Goal: Find specific page/section: Find specific page/section

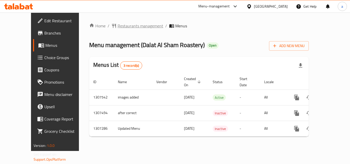
click at [124, 25] on span "Restaurants management" at bounding box center [141, 26] width 46 height 6
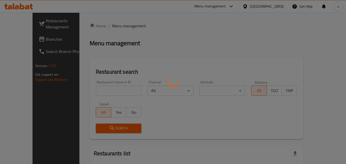
click at [107, 89] on div at bounding box center [173, 82] width 346 height 164
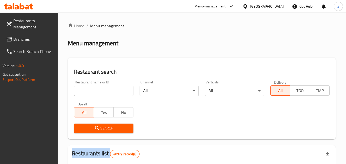
click at [107, 89] on input "search" at bounding box center [103, 91] width 59 height 10
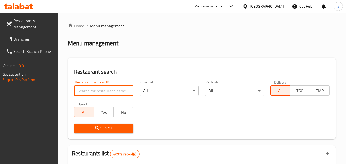
paste input "703842"
type input "703842"
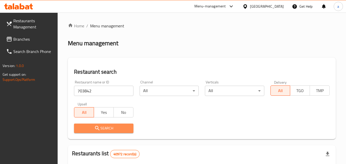
click at [99, 131] on icon "submit" at bounding box center [97, 128] width 6 height 6
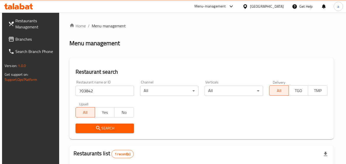
click at [24, 42] on span "Branches" at bounding box center [35, 39] width 40 height 6
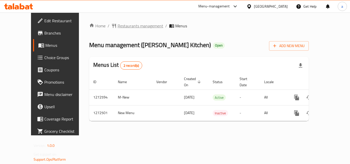
click at [126, 27] on span "Restaurants management" at bounding box center [141, 26] width 46 height 6
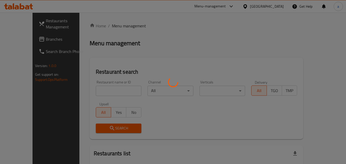
click at [92, 88] on div at bounding box center [173, 82] width 346 height 164
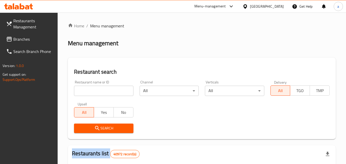
click at [92, 88] on div at bounding box center [173, 82] width 346 height 164
click at [92, 88] on input "search" at bounding box center [103, 91] width 59 height 10
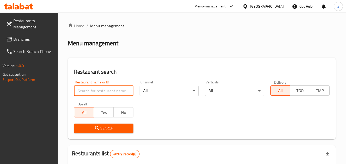
paste input "690306"
type input "690306"
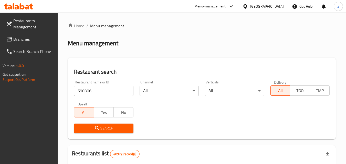
click at [92, 127] on span "Search" at bounding box center [103, 128] width 51 height 6
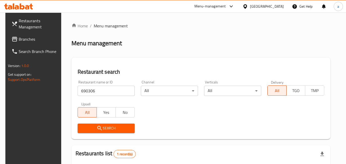
click at [16, 35] on link "Branches" at bounding box center [35, 39] width 56 height 12
click at [19, 41] on span "Branches" at bounding box center [39, 39] width 40 height 6
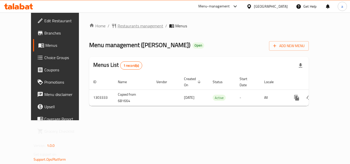
click at [123, 29] on span "Restaurants management" at bounding box center [141, 26] width 46 height 6
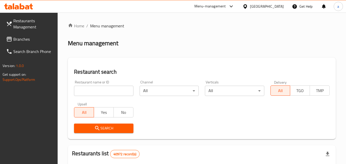
click at [92, 93] on input "search" at bounding box center [103, 91] width 59 height 10
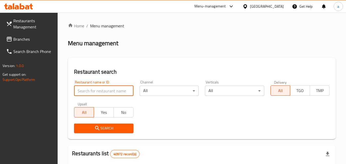
paste input "702781"
type input "702781"
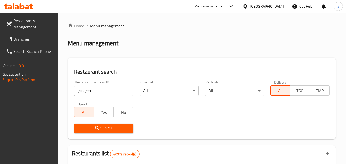
click at [95, 129] on icon "submit" at bounding box center [97, 128] width 6 height 6
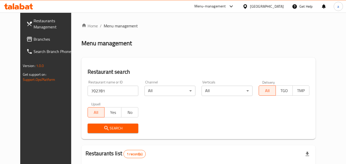
click at [34, 39] on span "Branches" at bounding box center [54, 39] width 40 height 6
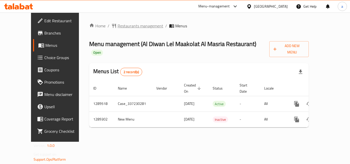
click at [123, 28] on span "Restaurants management" at bounding box center [141, 26] width 46 height 6
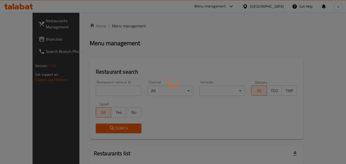
click at [97, 95] on div at bounding box center [173, 82] width 346 height 164
click at [97, 93] on div at bounding box center [173, 82] width 346 height 164
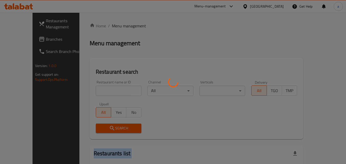
click at [97, 93] on div at bounding box center [173, 82] width 346 height 164
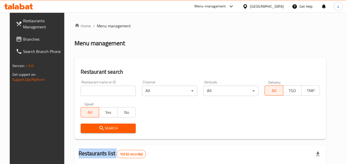
click at [97, 93] on input "search" at bounding box center [108, 91] width 55 height 10
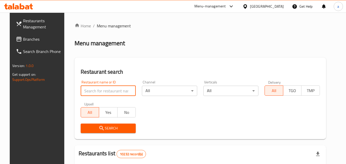
click at [98, 89] on input "search" at bounding box center [108, 91] width 55 height 10
paste input "697533"
type input "697533"
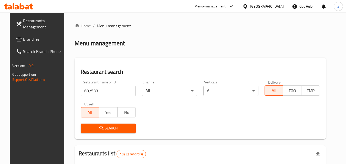
click at [94, 127] on span "Search" at bounding box center [108, 128] width 47 height 6
click at [94, 127] on div at bounding box center [173, 82] width 346 height 164
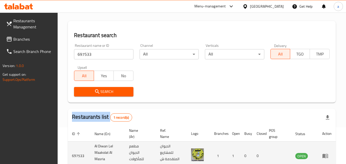
scroll to position [71, 0]
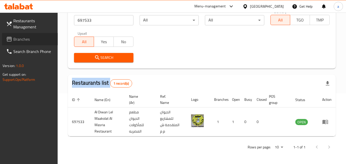
click at [35, 41] on span "Branches" at bounding box center [33, 39] width 40 height 6
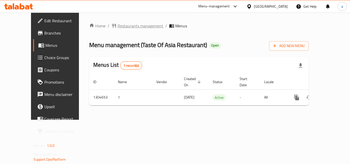
click at [120, 26] on span "Restaurants management" at bounding box center [141, 26] width 46 height 6
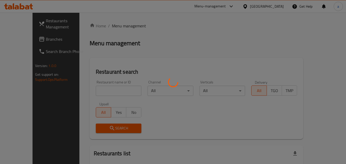
click at [102, 87] on div at bounding box center [173, 82] width 346 height 164
click at [102, 88] on div at bounding box center [173, 82] width 346 height 164
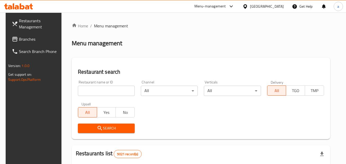
click at [102, 90] on div "Home / Menu management Menu management Restaurant search Restaurant name or ID …" at bounding box center [201, 166] width 258 height 286
click at [102, 90] on input "search" at bounding box center [106, 91] width 57 height 10
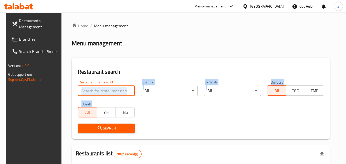
click at [103, 88] on input "search" at bounding box center [106, 91] width 57 height 10
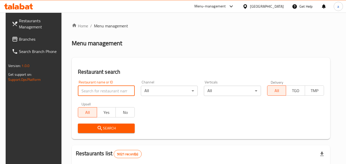
click at [103, 88] on input "search" at bounding box center [106, 91] width 57 height 10
paste input "703353"
type input "703353"
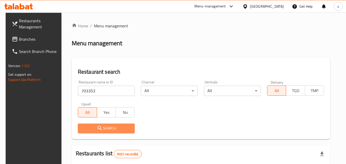
click at [95, 125] on button "Search" at bounding box center [106, 128] width 57 height 9
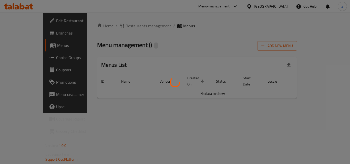
click at [122, 25] on div at bounding box center [175, 82] width 350 height 164
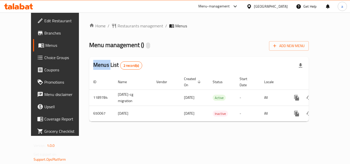
click at [122, 25] on div "Home / Restaurants management / Menus Menu management ( ) Add New Menu Menus Li…" at bounding box center [199, 74] width 220 height 103
click at [122, 25] on span "Restaurants management" at bounding box center [141, 26] width 46 height 6
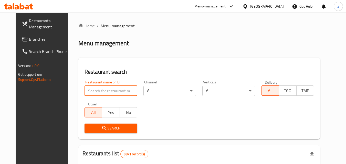
click at [100, 87] on input "search" at bounding box center [111, 91] width 53 height 10
paste input "641236"
type input "641236"
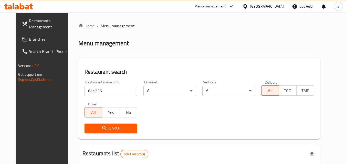
click at [101, 130] on icon "submit" at bounding box center [104, 128] width 6 height 6
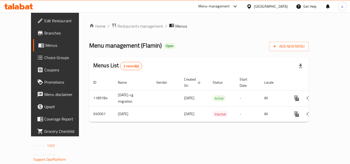
click at [44, 58] on span "Choice Groups" at bounding box center [64, 58] width 41 height 6
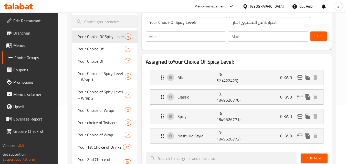
scroll to position [26, 0]
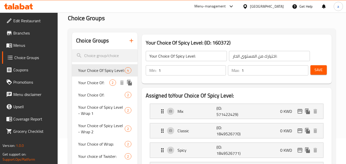
click at [81, 83] on span "Your Choice Of:" at bounding box center [93, 83] width 31 height 6
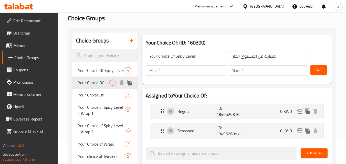
type input "Your Choice Of:"
type input "إختيارك من:"
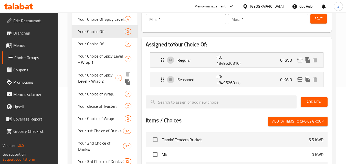
scroll to position [51, 0]
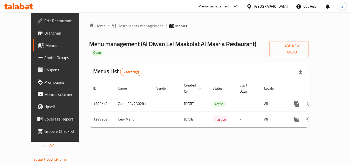
click at [126, 25] on span "Restaurants management" at bounding box center [141, 26] width 46 height 6
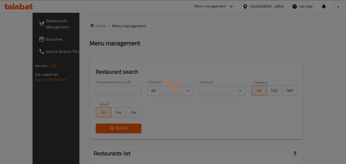
click at [94, 91] on div at bounding box center [173, 82] width 346 height 164
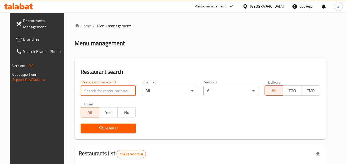
click at [94, 91] on input "search" at bounding box center [108, 91] width 55 height 10
paste input "697533"
type input "697533"
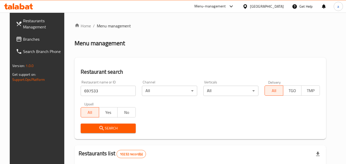
click at [88, 128] on span "Search" at bounding box center [108, 128] width 47 height 6
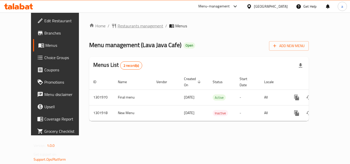
click at [118, 29] on span "Restaurants management" at bounding box center [141, 26] width 46 height 6
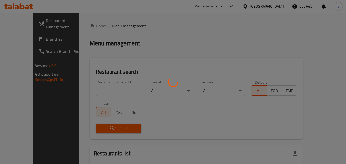
click at [113, 88] on div at bounding box center [173, 82] width 346 height 164
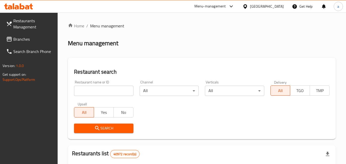
click at [112, 88] on input "search" at bounding box center [103, 91] width 59 height 10
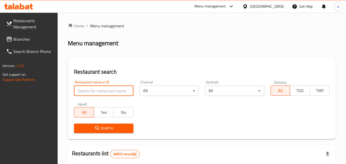
click at [112, 88] on input "search" at bounding box center [103, 91] width 59 height 10
paste input "702153"
type input "702153"
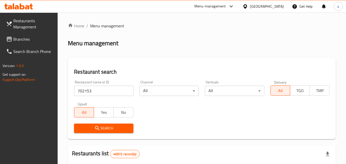
click at [106, 128] on span "Search" at bounding box center [103, 128] width 51 height 6
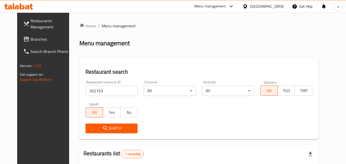
click at [30, 39] on span "Branches" at bounding box center [50, 39] width 40 height 6
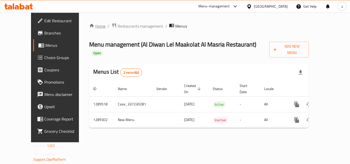
click at [89, 26] on link "Home" at bounding box center [97, 26] width 16 height 6
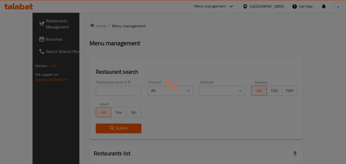
click at [30, 42] on div at bounding box center [173, 82] width 346 height 164
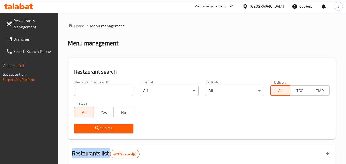
click at [30, 42] on div at bounding box center [173, 82] width 346 height 164
click at [30, 42] on span "Branches" at bounding box center [33, 39] width 40 height 6
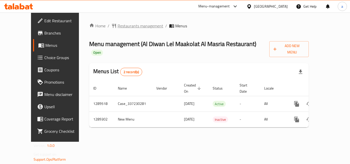
click at [118, 28] on span "Restaurants management" at bounding box center [141, 26] width 46 height 6
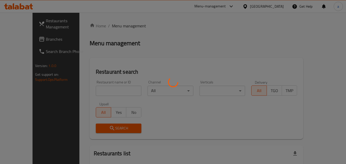
click at [77, 88] on div at bounding box center [173, 82] width 346 height 164
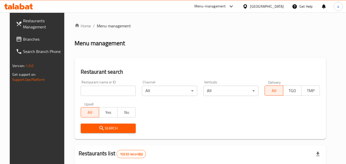
click at [81, 89] on div at bounding box center [173, 82] width 346 height 164
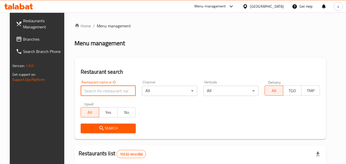
click at [81, 89] on input "search" at bounding box center [108, 91] width 55 height 10
paste input "697533"
type input "697533"
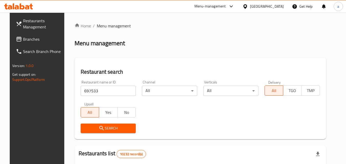
click at [88, 124] on button "Search" at bounding box center [108, 128] width 55 height 9
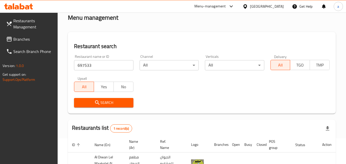
scroll to position [71, 0]
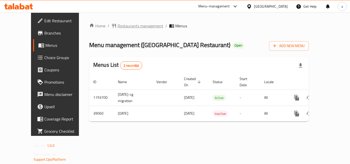
click at [132, 28] on span "Restaurants management" at bounding box center [141, 26] width 46 height 6
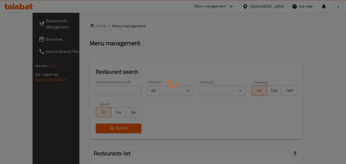
click at [91, 86] on div at bounding box center [173, 82] width 346 height 164
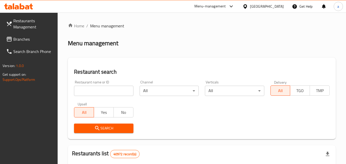
click at [92, 87] on input "search" at bounding box center [103, 91] width 59 height 10
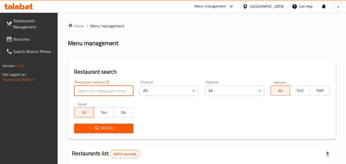
click at [93, 88] on input "search" at bounding box center [103, 91] width 59 height 10
paste input "20309"
type input "20309"
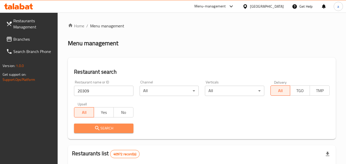
click at [94, 128] on span "Search" at bounding box center [103, 128] width 51 height 6
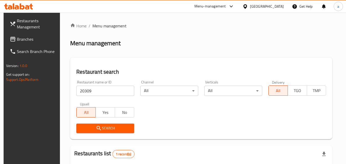
click at [10, 40] on icon at bounding box center [13, 39] width 6 height 6
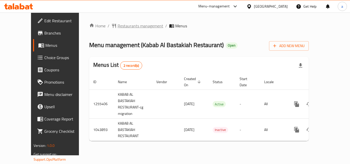
click at [122, 29] on span "Restaurants management" at bounding box center [141, 26] width 46 height 6
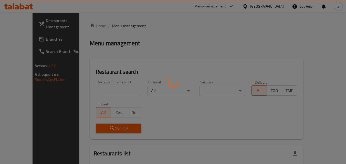
click at [95, 90] on div at bounding box center [173, 82] width 346 height 164
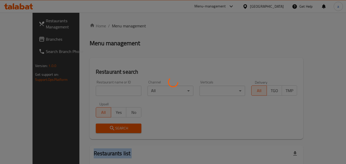
click at [95, 90] on div at bounding box center [173, 82] width 346 height 164
click at [95, 90] on div "Home / Menu management Menu management Restaurant search Restaurant name or ID …" at bounding box center [197, 114] width 214 height 182
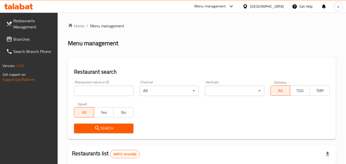
click at [95, 90] on input "search" at bounding box center [103, 91] width 59 height 10
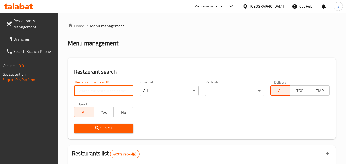
click at [95, 90] on input "search" at bounding box center [103, 91] width 59 height 10
paste input "662252"
type input "662252"
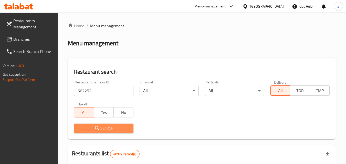
click at [97, 126] on icon "submit" at bounding box center [97, 128] width 6 height 6
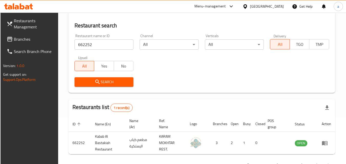
scroll to position [39, 0]
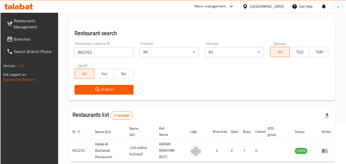
click at [22, 45] on link "Branches" at bounding box center [31, 39] width 56 height 12
click at [21, 40] on span "Branches" at bounding box center [34, 39] width 40 height 6
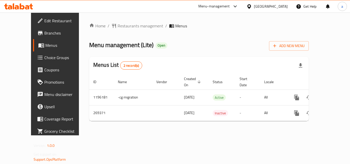
click at [130, 20] on div "Home / Restaurants management / Menus Menu management ( Lite ) Open Add New Men…" at bounding box center [199, 74] width 240 height 123
click at [128, 29] on span "Restaurants management" at bounding box center [141, 26] width 46 height 6
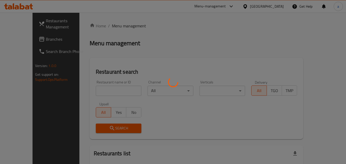
click at [94, 89] on div at bounding box center [173, 82] width 346 height 164
click at [92, 89] on div at bounding box center [173, 82] width 346 height 164
click at [91, 90] on div at bounding box center [173, 82] width 346 height 164
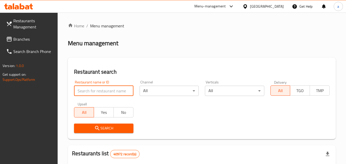
click at [90, 92] on input "search" at bounding box center [103, 91] width 59 height 10
paste input "627739"
type input "627739"
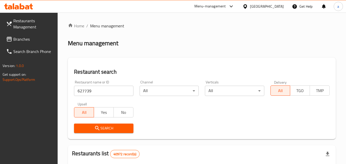
click at [98, 128] on icon "submit" at bounding box center [97, 128] width 6 height 6
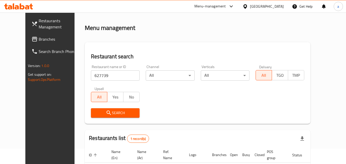
scroll to position [60, 0]
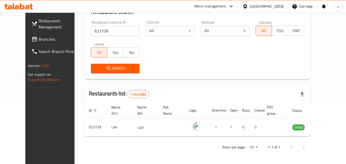
click at [39, 38] on span "Branches" at bounding box center [59, 39] width 40 height 6
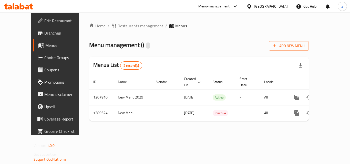
click at [118, 26] on span "Restaurants management" at bounding box center [141, 26] width 46 height 6
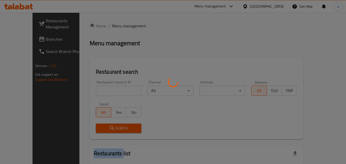
click at [101, 86] on div at bounding box center [173, 82] width 346 height 164
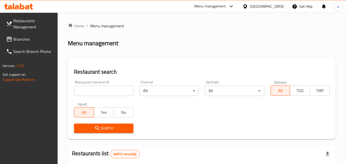
drag, startPoint x: 99, startPoint y: 88, endPoint x: 98, endPoint y: 91, distance: 4.0
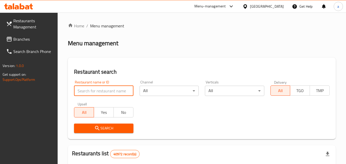
click at [98, 91] on input "search" at bounding box center [103, 91] width 59 height 10
paste input "697771"
type input "697771"
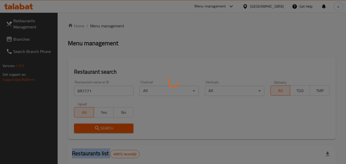
click at [92, 131] on div at bounding box center [173, 82] width 346 height 164
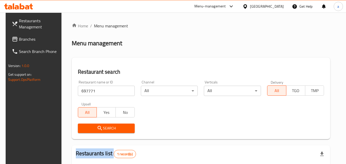
click at [30, 38] on span "Branches" at bounding box center [39, 39] width 40 height 6
click at [30, 39] on span "Branches" at bounding box center [39, 39] width 40 height 6
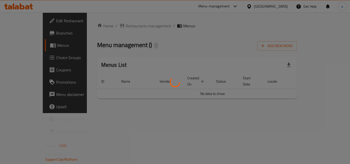
click at [123, 30] on div at bounding box center [175, 82] width 350 height 164
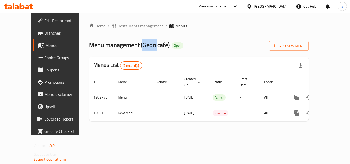
click at [123, 30] on div "Home / Restaurants management / Menus Menu management ( Geon cafe ) Open Add Ne…" at bounding box center [199, 74] width 220 height 102
click at [123, 26] on span "Restaurants management" at bounding box center [141, 26] width 46 height 6
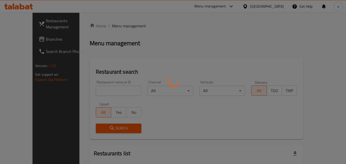
click at [96, 87] on div at bounding box center [173, 82] width 346 height 164
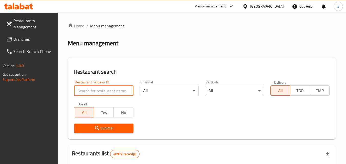
click at [95, 93] on input "search" at bounding box center [103, 91] width 59 height 10
click at [95, 97] on div "Restaurant name or ID Restaurant name or ID" at bounding box center [103, 88] width 65 height 22
paste input "669122"
type input "669122"
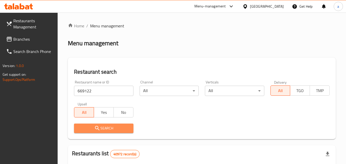
click at [87, 129] on span "Search" at bounding box center [103, 128] width 51 height 6
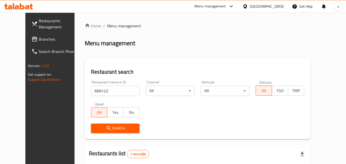
click at [27, 44] on link "Branches" at bounding box center [55, 39] width 56 height 12
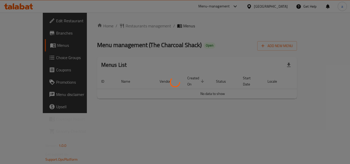
click at [106, 26] on div at bounding box center [175, 82] width 350 height 164
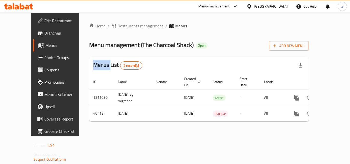
click at [106, 26] on div at bounding box center [175, 82] width 350 height 164
click at [117, 17] on div "Home / Restaurants management / Menus Menu management ( The Charcoal Shack ) Op…" at bounding box center [199, 74] width 240 height 123
click at [118, 19] on div "Home / Restaurants management / Menus Menu management ( The Charcoal Shack ) Op…" at bounding box center [199, 74] width 240 height 123
click at [118, 26] on span "Restaurants management" at bounding box center [141, 26] width 46 height 6
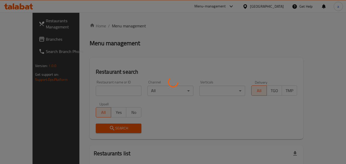
click at [89, 93] on div at bounding box center [173, 82] width 346 height 164
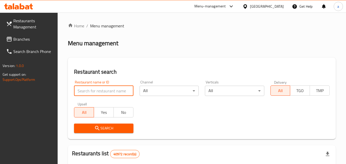
click at [89, 93] on input "search" at bounding box center [103, 91] width 59 height 10
click at [88, 93] on input "search" at bounding box center [103, 91] width 59 height 10
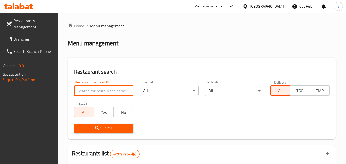
click at [88, 93] on input "search" at bounding box center [103, 91] width 59 height 10
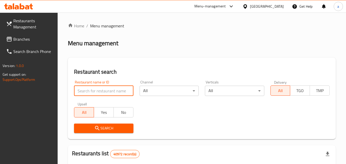
click at [88, 93] on input "search" at bounding box center [103, 91] width 59 height 10
paste input "17538"
type input "17538"
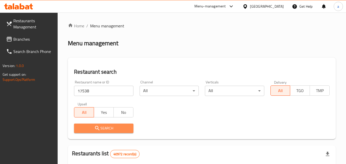
drag, startPoint x: 88, startPoint y: 127, endPoint x: 19, endPoint y: 92, distance: 77.3
click at [87, 127] on span "Search" at bounding box center [103, 128] width 51 height 6
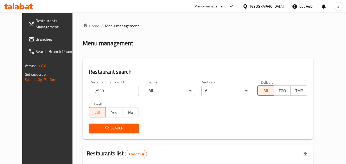
click at [36, 41] on span "Branches" at bounding box center [56, 39] width 40 height 6
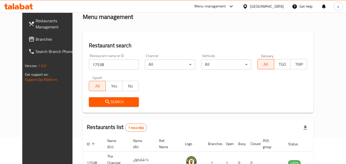
scroll to position [51, 0]
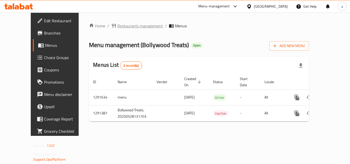
click at [117, 25] on span "Restaurants management" at bounding box center [140, 26] width 46 height 6
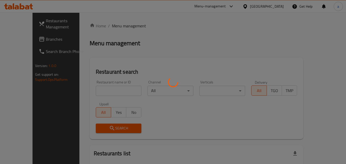
click at [100, 88] on div at bounding box center [173, 82] width 346 height 164
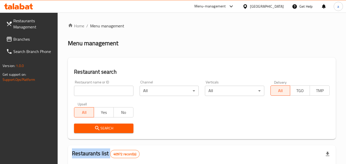
click at [100, 88] on div at bounding box center [173, 82] width 346 height 164
click at [100, 88] on input "search" at bounding box center [103, 91] width 59 height 10
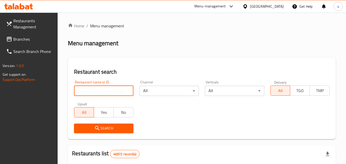
click at [100, 88] on input "search" at bounding box center [103, 91] width 59 height 10
paste input "698727"
type input "698727"
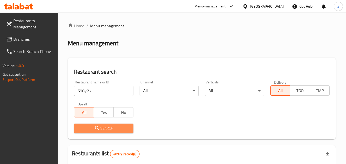
click at [99, 130] on icon "submit" at bounding box center [97, 128] width 6 height 6
click at [100, 130] on div at bounding box center [173, 82] width 346 height 164
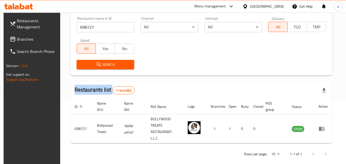
scroll to position [64, 0]
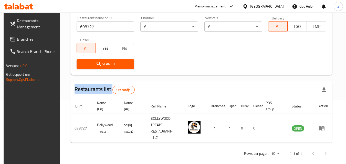
click at [20, 41] on span "Branches" at bounding box center [37, 39] width 40 height 6
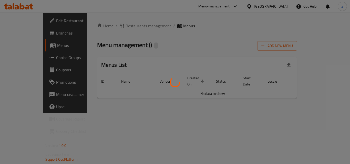
click at [114, 31] on div at bounding box center [175, 82] width 350 height 164
click at [114, 28] on div at bounding box center [175, 82] width 350 height 164
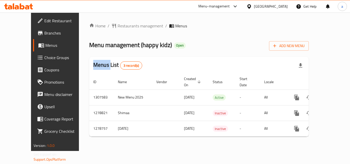
click at [114, 28] on div at bounding box center [175, 82] width 350 height 164
click at [118, 28] on span "Restaurants management" at bounding box center [141, 26] width 46 height 6
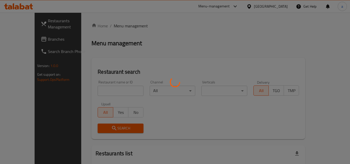
click at [114, 27] on div at bounding box center [175, 82] width 350 height 164
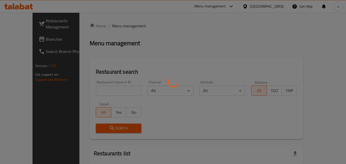
click at [88, 98] on div at bounding box center [173, 82] width 346 height 164
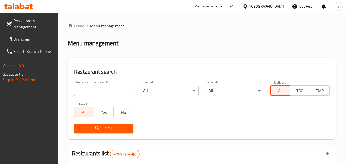
click at [87, 92] on input "search" at bounding box center [103, 91] width 59 height 10
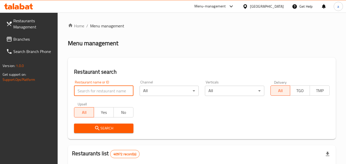
click at [87, 92] on input "search" at bounding box center [103, 91] width 59 height 10
paste input "693017"
type input "693017"
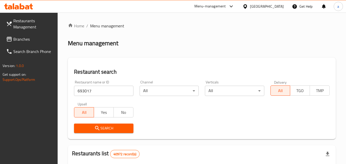
click at [94, 127] on span "Search" at bounding box center [103, 128] width 51 height 6
click at [94, 127] on div at bounding box center [173, 82] width 346 height 164
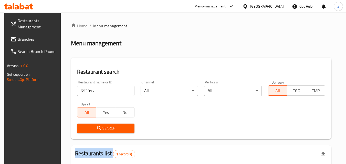
click at [23, 41] on span "Branches" at bounding box center [38, 39] width 40 height 6
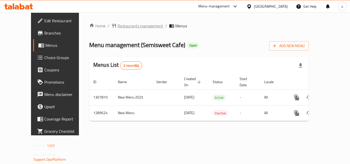
click at [122, 28] on span "Restaurants management" at bounding box center [141, 26] width 46 height 6
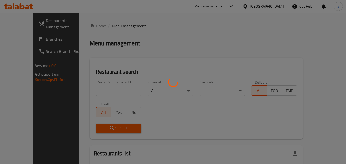
click at [107, 93] on div at bounding box center [173, 82] width 346 height 164
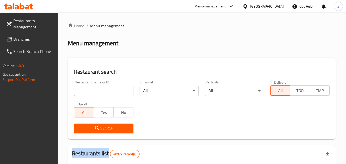
click at [107, 93] on div at bounding box center [173, 82] width 346 height 164
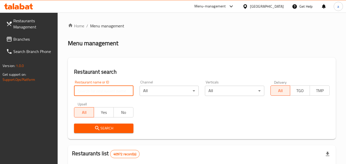
click at [107, 93] on input "search" at bounding box center [103, 91] width 59 height 10
paste input "697771"
type input "697771"
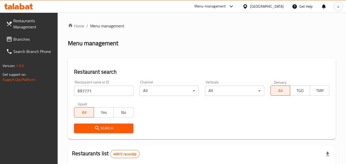
click at [102, 129] on span "Search" at bounding box center [103, 128] width 51 height 6
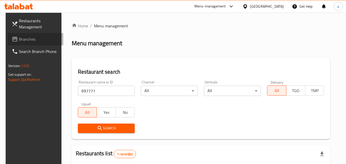
click at [24, 36] on span "Branches" at bounding box center [39, 39] width 40 height 6
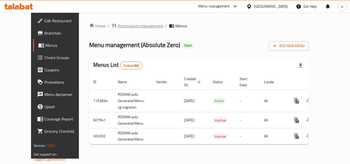
click at [118, 29] on span "Restaurants management" at bounding box center [141, 26] width 46 height 6
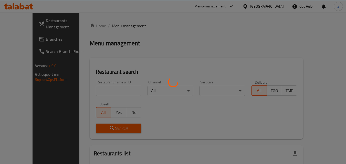
click at [102, 87] on div at bounding box center [173, 82] width 346 height 164
click at [102, 88] on div at bounding box center [173, 82] width 346 height 164
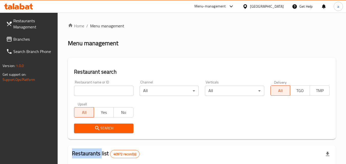
click at [102, 88] on div at bounding box center [173, 82] width 346 height 164
click at [87, 94] on input "search" at bounding box center [103, 91] width 59 height 10
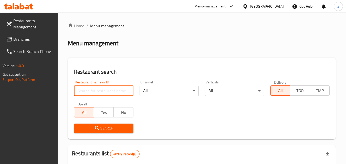
paste input "13865"
type input "13865"
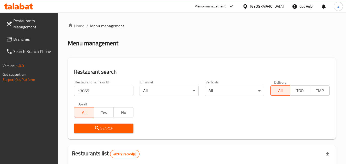
click at [90, 129] on span "Search" at bounding box center [103, 128] width 51 height 6
click at [25, 38] on span "Branches" at bounding box center [33, 39] width 40 height 6
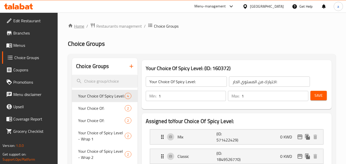
click at [80, 27] on link "Home" at bounding box center [76, 26] width 16 height 6
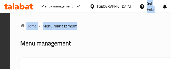
drag, startPoint x: 113, startPoint y: 12, endPoint x: 123, endPoint y: 7, distance: 11.6
click at [171, 20] on html "​ Menu-management Oman Get Help a Restaurants Management Branches Search Branch…" at bounding box center [85, 34] width 171 height 69
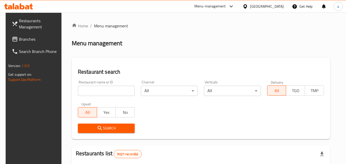
click at [19, 37] on span "Branches" at bounding box center [39, 39] width 40 height 6
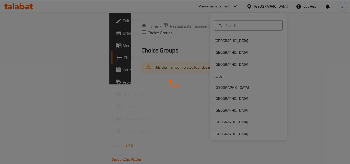
click at [213, 113] on div at bounding box center [175, 82] width 350 height 164
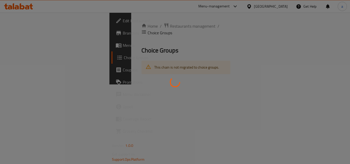
click at [213, 113] on div at bounding box center [175, 82] width 350 height 164
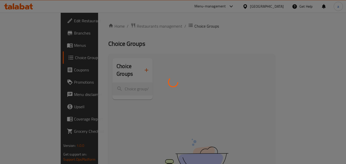
click at [272, 4] on div at bounding box center [173, 82] width 346 height 164
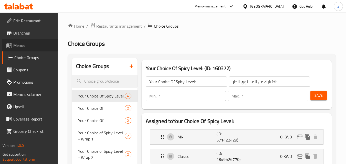
click at [14, 47] on span "Menus" at bounding box center [33, 45] width 40 height 6
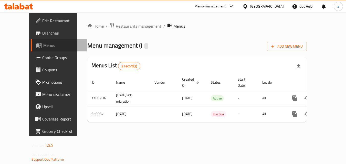
click at [43, 47] on span "Menus" at bounding box center [62, 45] width 39 height 6
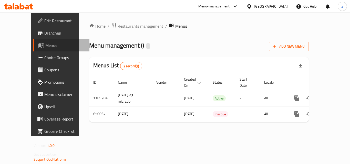
click at [45, 47] on span "Menus" at bounding box center [65, 45] width 40 height 6
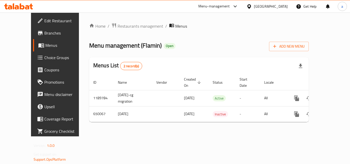
click at [254, 8] on div at bounding box center [249, 7] width 7 height 6
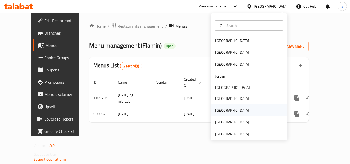
click at [221, 112] on div "Qatar" at bounding box center [232, 111] width 42 height 12
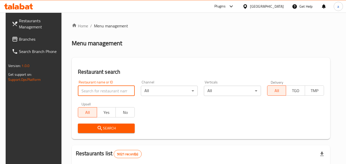
click at [100, 86] on input "search" at bounding box center [106, 91] width 57 height 10
click at [96, 87] on input "search" at bounding box center [106, 91] width 57 height 10
click at [28, 31] on link "Restaurants Management" at bounding box center [36, 24] width 56 height 18
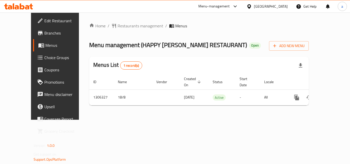
click at [129, 30] on div "Home / Restaurants management / Menus Menu management ( HAPPY [PERSON_NAME] RES…" at bounding box center [199, 66] width 220 height 87
click at [125, 28] on span "Restaurants management" at bounding box center [141, 26] width 46 height 6
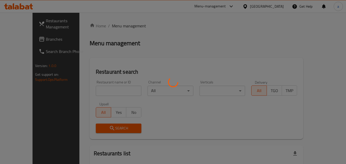
click at [85, 95] on div at bounding box center [173, 82] width 346 height 164
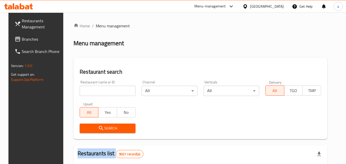
click at [85, 95] on div at bounding box center [173, 82] width 346 height 164
click at [85, 95] on div "Home / Menu management Menu management Restaurant search Restaurant name or ID …" at bounding box center [201, 162] width 254 height 278
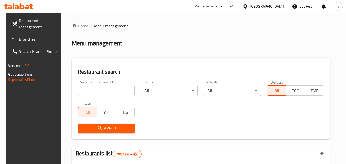
click at [85, 95] on input "search" at bounding box center [106, 91] width 57 height 10
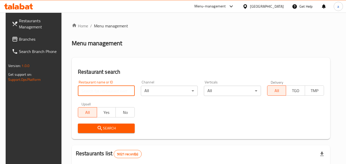
paste input "704036"
type input "704036"
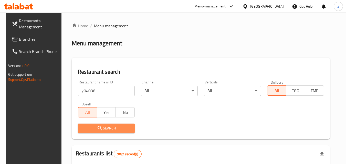
click at [83, 128] on span "Search" at bounding box center [106, 128] width 49 height 6
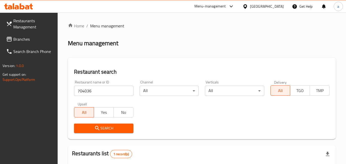
click at [29, 40] on span "Branches" at bounding box center [33, 39] width 40 height 6
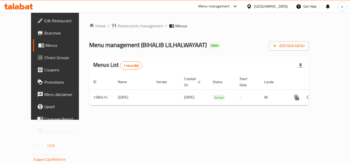
click at [178, 17] on div "Home / Restaurants management / Menus Menu management ( [PERSON_NAME] ) Open Ad…" at bounding box center [199, 66] width 240 height 107
click at [129, 27] on span "Restaurants management" at bounding box center [141, 26] width 46 height 6
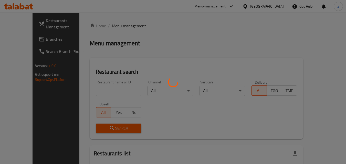
click at [86, 90] on div at bounding box center [173, 82] width 346 height 164
drag, startPoint x: 86, startPoint y: 90, endPoint x: 6, endPoint y: 48, distance: 89.8
click at [84, 90] on div at bounding box center [173, 82] width 346 height 164
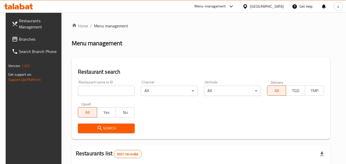
click at [97, 86] on input "search" at bounding box center [106, 91] width 57 height 10
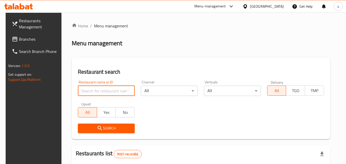
paste input "693837"
type input "693837"
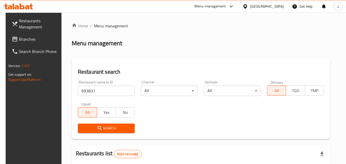
click at [99, 132] on button "Search" at bounding box center [106, 128] width 57 height 9
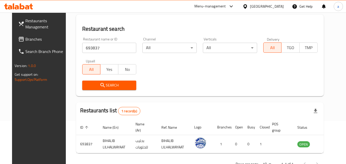
scroll to position [34, 0]
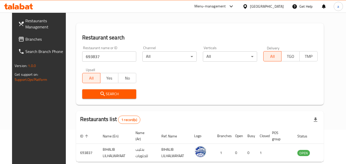
click at [250, 7] on div at bounding box center [246, 7] width 7 height 6
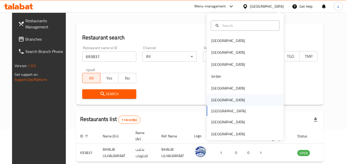
click at [217, 100] on div "Oman" at bounding box center [228, 100] width 42 height 12
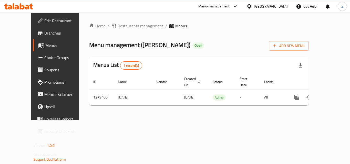
click at [118, 25] on span "Restaurants management" at bounding box center [141, 26] width 46 height 6
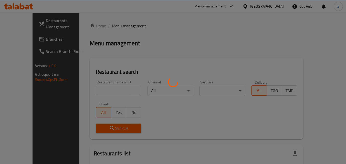
click at [89, 85] on div at bounding box center [173, 82] width 346 height 164
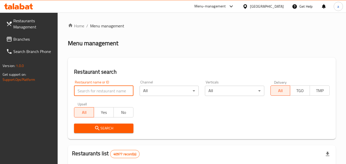
click at [87, 92] on input "search" at bounding box center [103, 91] width 59 height 10
paste input "693285"
type input "693285"
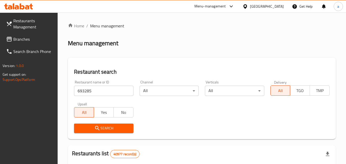
click at [105, 126] on span "Search" at bounding box center [103, 128] width 51 height 6
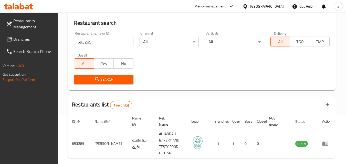
scroll to position [19, 0]
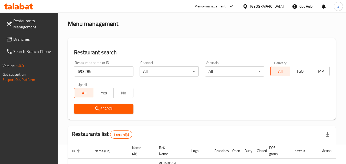
click at [23, 39] on span "Branches" at bounding box center [33, 39] width 40 height 6
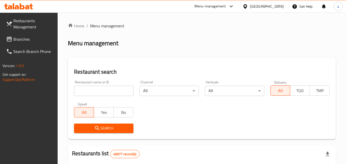
click at [33, 39] on span "Branches" at bounding box center [33, 39] width 40 height 6
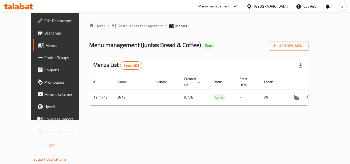
click at [118, 26] on span "Restaurants management" at bounding box center [141, 26] width 46 height 6
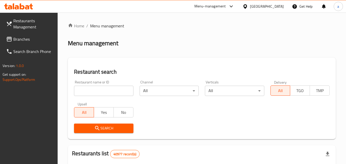
click at [87, 90] on input "search" at bounding box center [103, 91] width 59 height 10
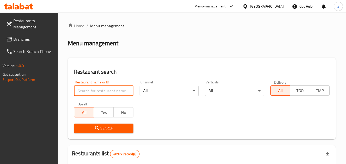
paste input "682151"
type input "682151"
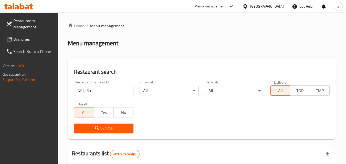
click at [88, 130] on span "Search" at bounding box center [103, 128] width 51 height 6
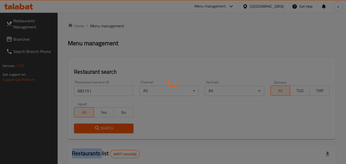
click at [88, 130] on div at bounding box center [173, 82] width 346 height 164
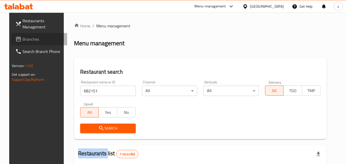
click at [27, 37] on span "Branches" at bounding box center [43, 39] width 40 height 6
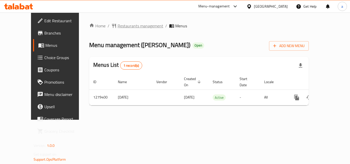
click at [118, 24] on span "Restaurants management" at bounding box center [141, 26] width 46 height 6
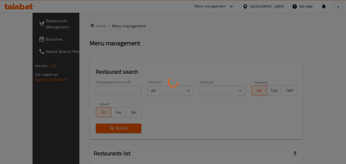
click at [101, 89] on div at bounding box center [173, 82] width 346 height 164
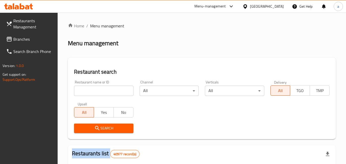
click at [101, 89] on div at bounding box center [173, 82] width 346 height 164
click at [101, 89] on input "search" at bounding box center [103, 91] width 59 height 10
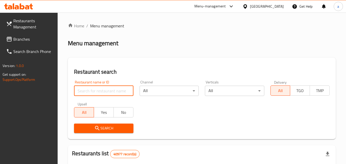
click at [101, 89] on input "search" at bounding box center [103, 91] width 59 height 10
paste input "693285"
type input "693285"
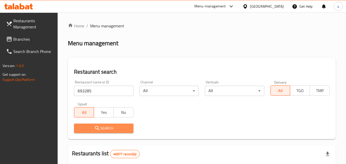
drag, startPoint x: 98, startPoint y: 126, endPoint x: 97, endPoint y: 129, distance: 2.9
click at [97, 128] on icon "submit" at bounding box center [97, 128] width 6 height 6
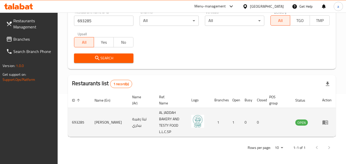
scroll to position [71, 0]
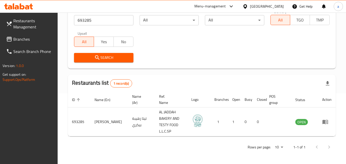
click at [14, 42] on span "Branches" at bounding box center [33, 39] width 40 height 6
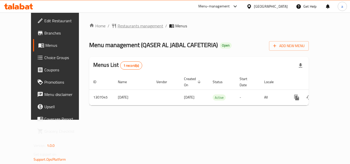
click at [129, 26] on span "Restaurants management" at bounding box center [141, 26] width 46 height 6
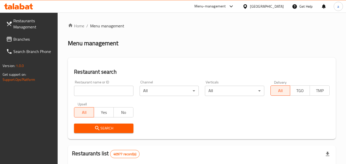
click at [98, 89] on div at bounding box center [173, 82] width 346 height 164
click at [98, 89] on input "search" at bounding box center [103, 91] width 59 height 10
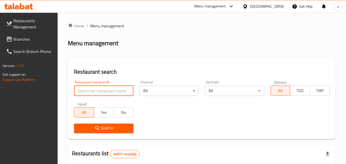
click at [98, 89] on input "search" at bounding box center [103, 91] width 59 height 10
paste input "704122"
type input "704122"
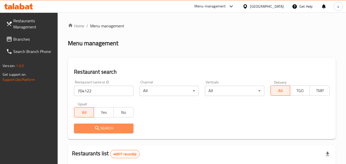
click at [98, 128] on icon "submit" at bounding box center [97, 128] width 4 height 4
